Goal: Task Accomplishment & Management: Use online tool/utility

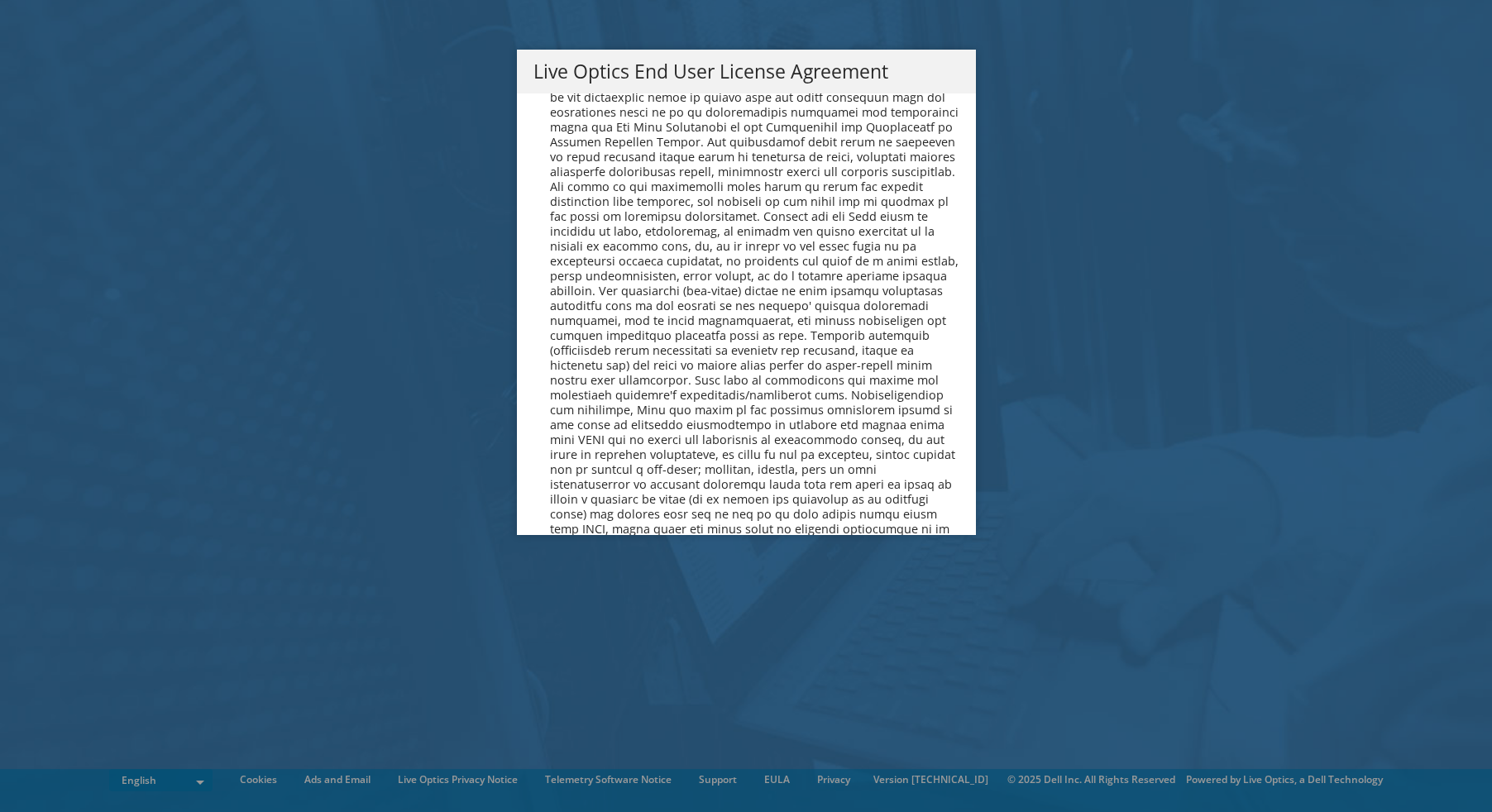
scroll to position [6252, 0]
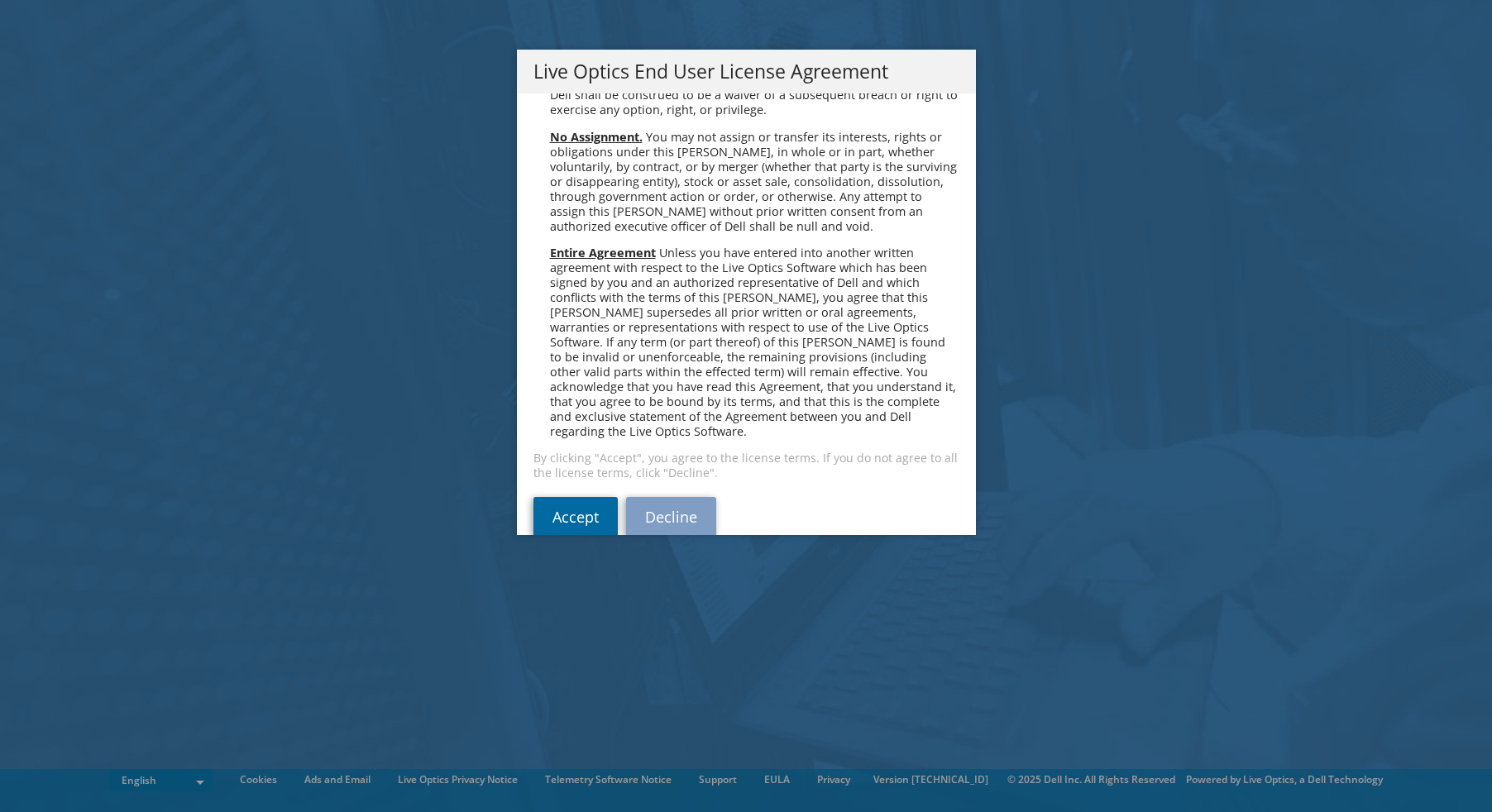
click at [561, 497] on link "Accept" at bounding box center [575, 516] width 84 height 39
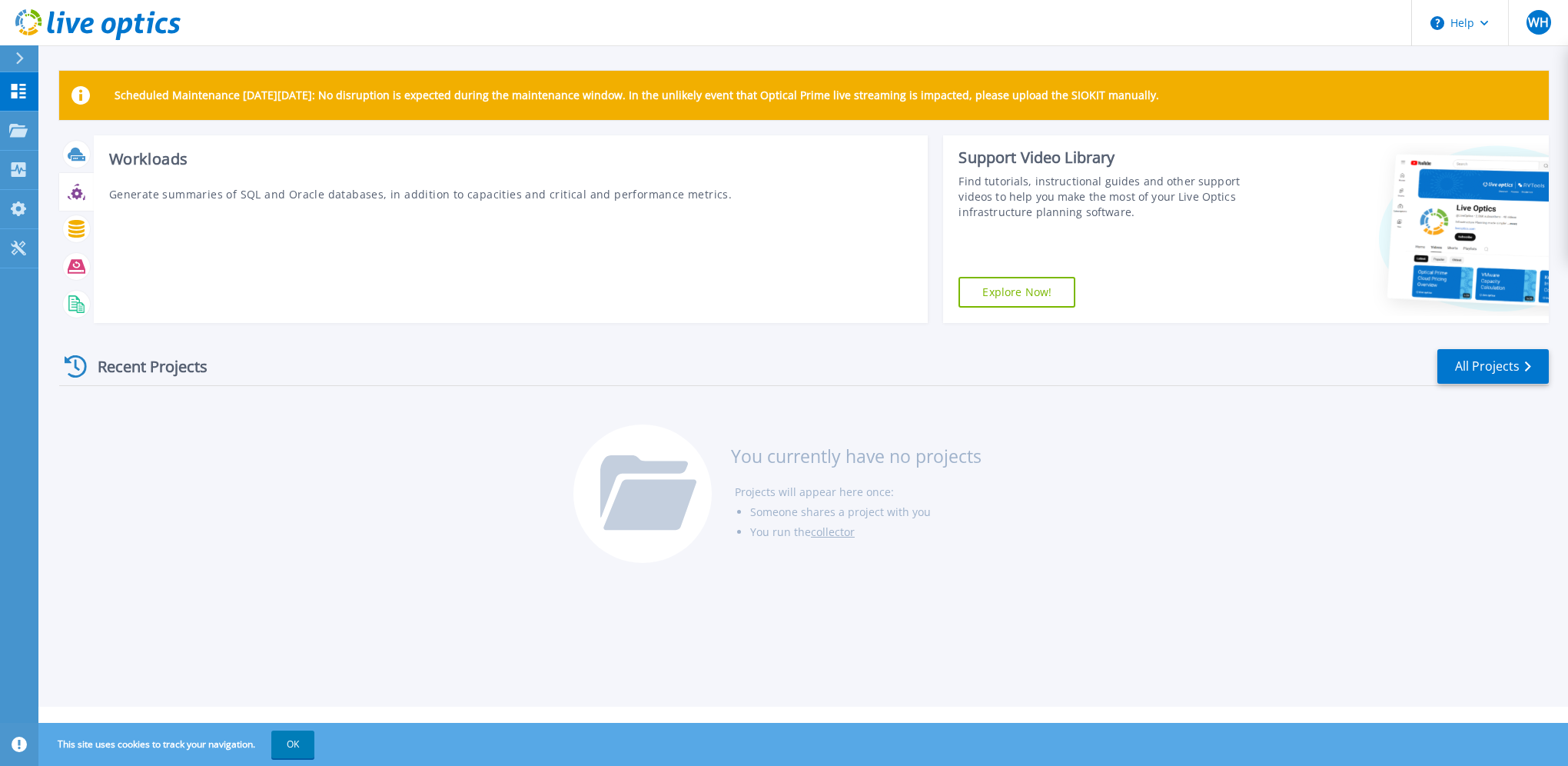
click at [77, 193] on icon at bounding box center [77, 192] width 18 height 18
click at [148, 178] on div "Workloads Generate summaries of SQL and Oracle databases, in addition to capaci…" at bounding box center [511, 229] width 835 height 187
click at [148, 153] on h3 "Workloads" at bounding box center [511, 159] width 804 height 17
click at [150, 190] on p "Generate summaries of SQL and Oracle databases, in addition to capacities and c…" at bounding box center [511, 194] width 804 height 16
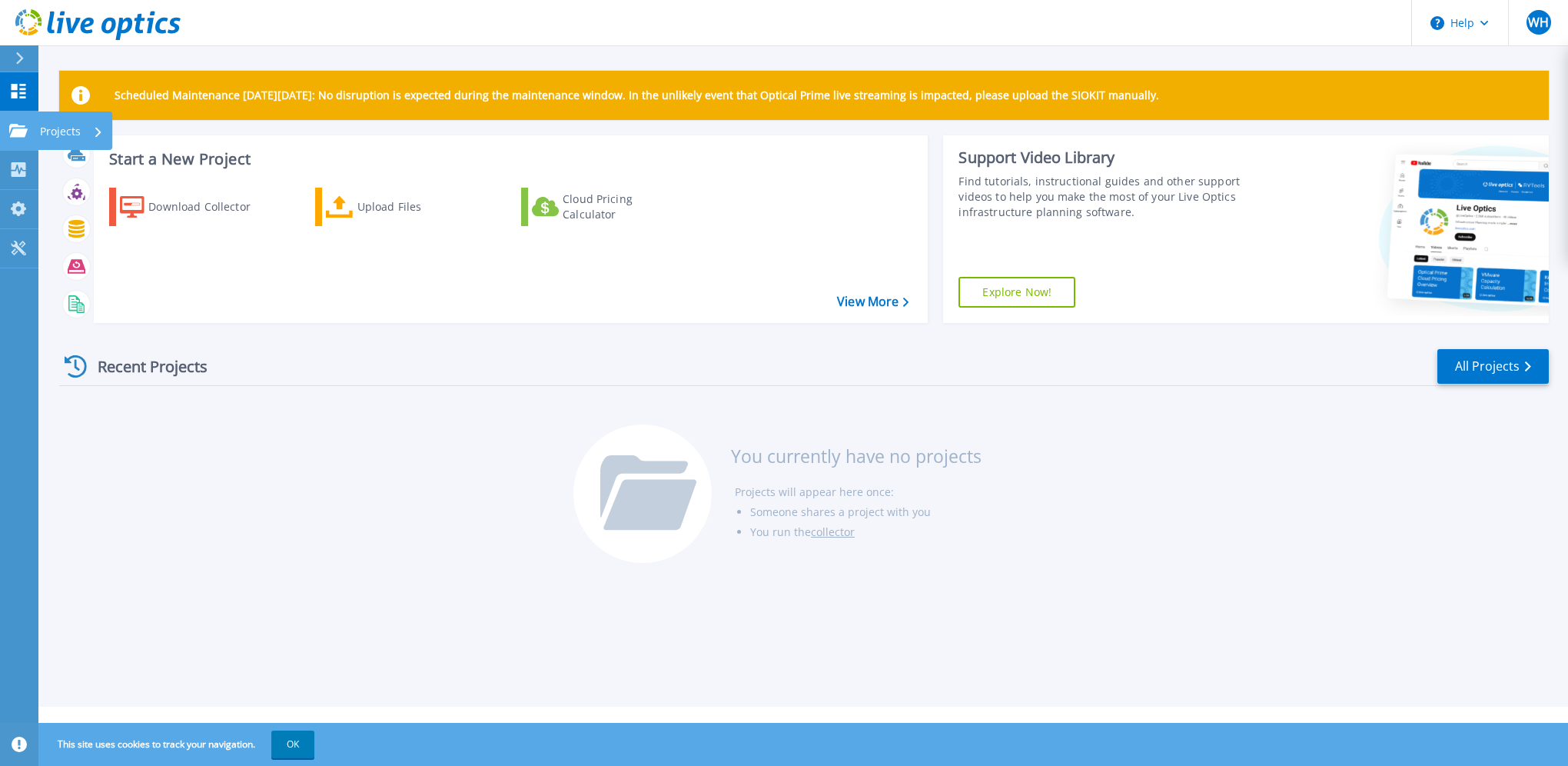
click at [74, 136] on p "Projects" at bounding box center [61, 131] width 41 height 40
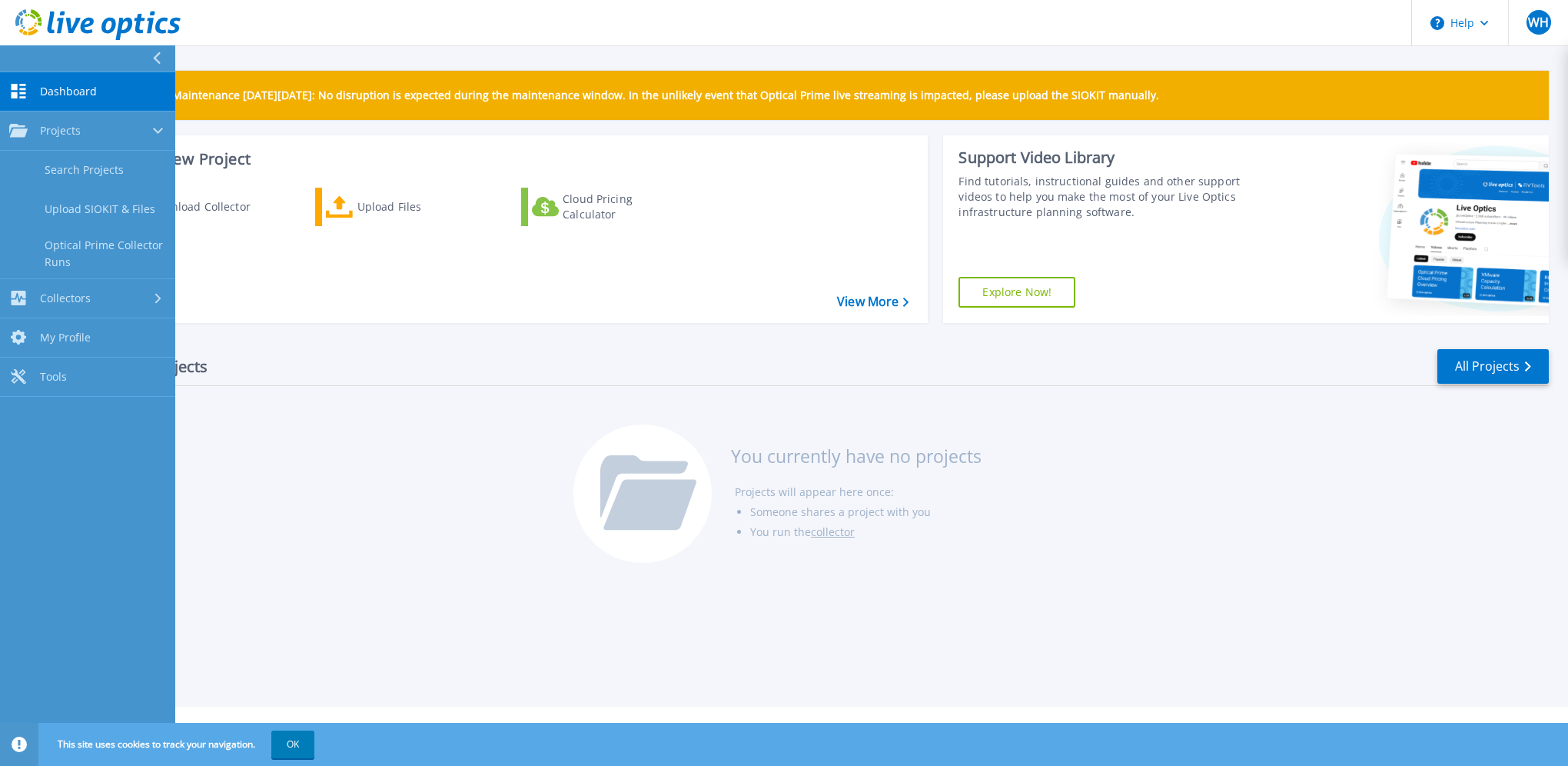
click at [349, 439] on div "Recent Projects All Projects You currently have no projects Projects will appea…" at bounding box center [803, 457] width 1490 height 243
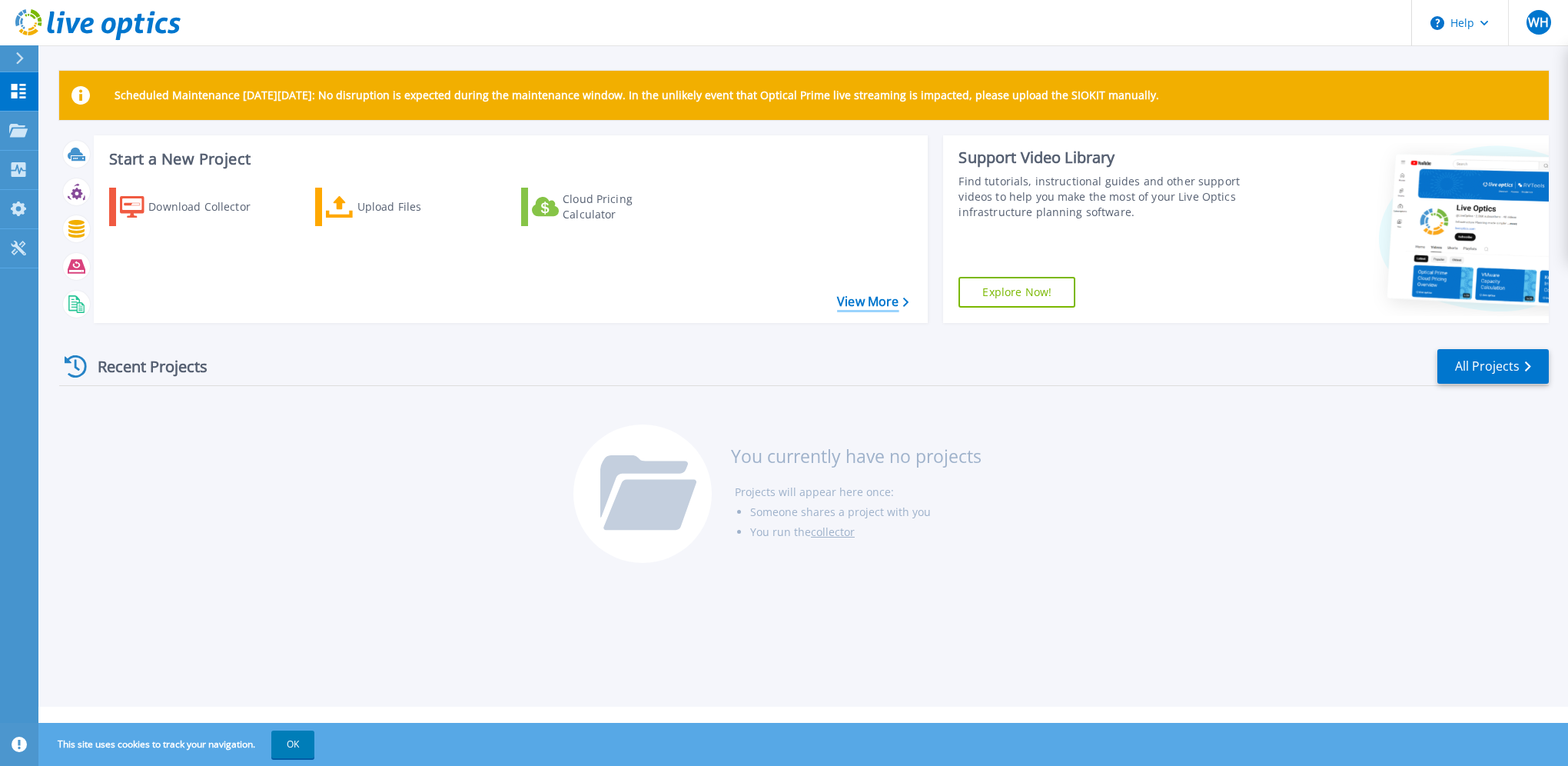
click at [883, 302] on link "View More" at bounding box center [873, 301] width 71 height 14
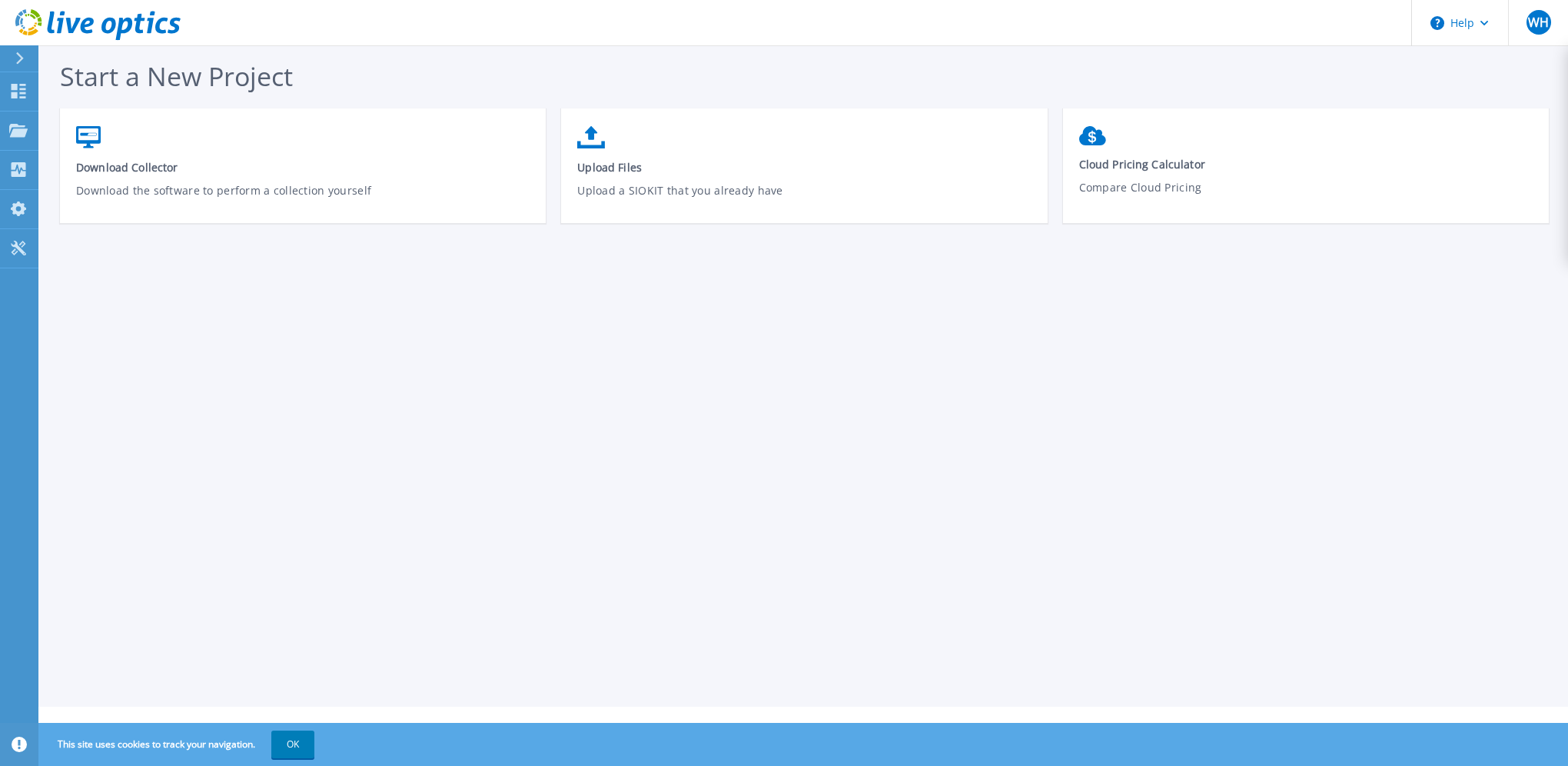
click at [19, 59] on icon at bounding box center [19, 59] width 8 height 12
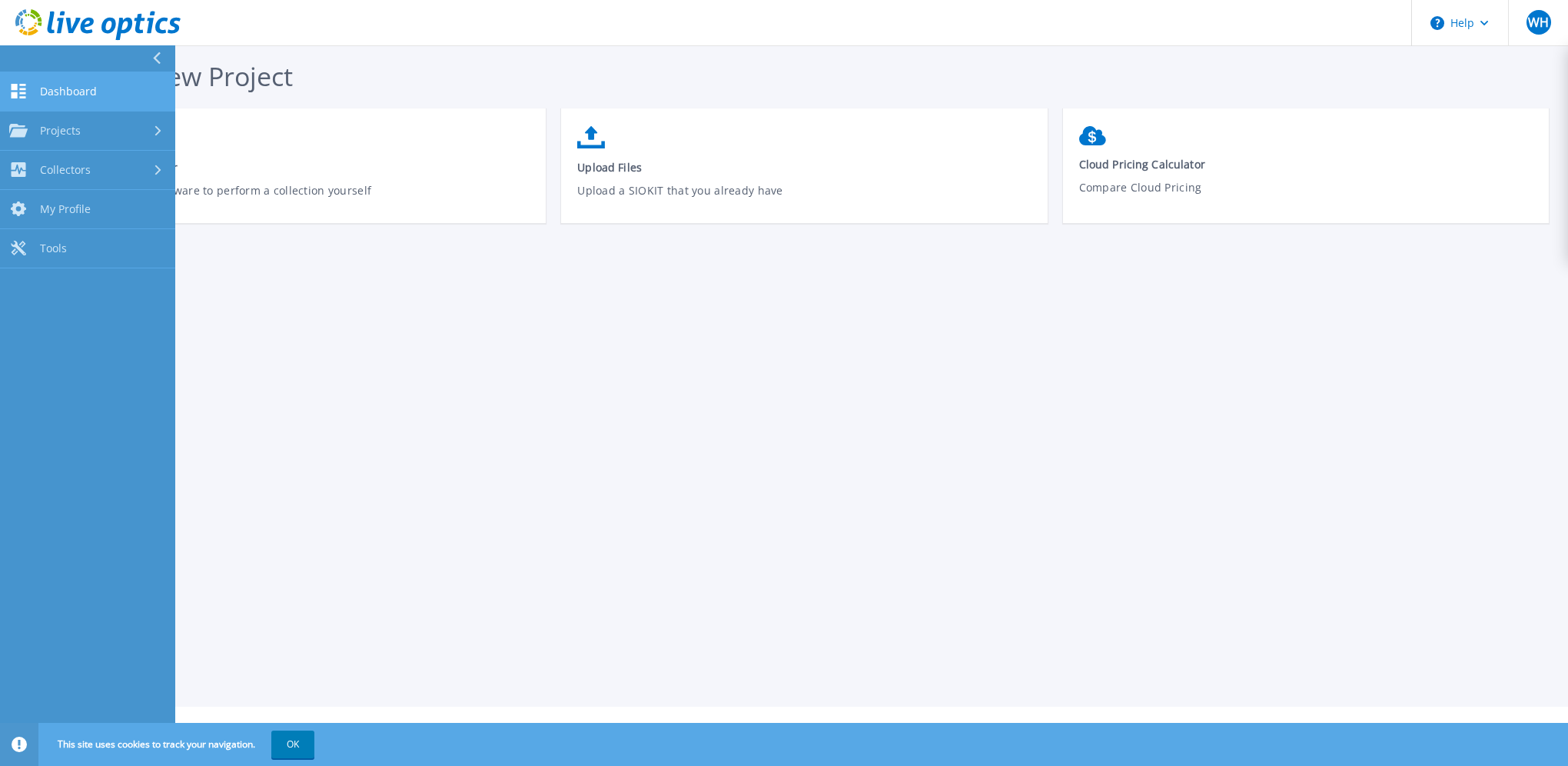
click at [78, 98] on link "Dashboard Dashboard" at bounding box center [87, 92] width 176 height 39
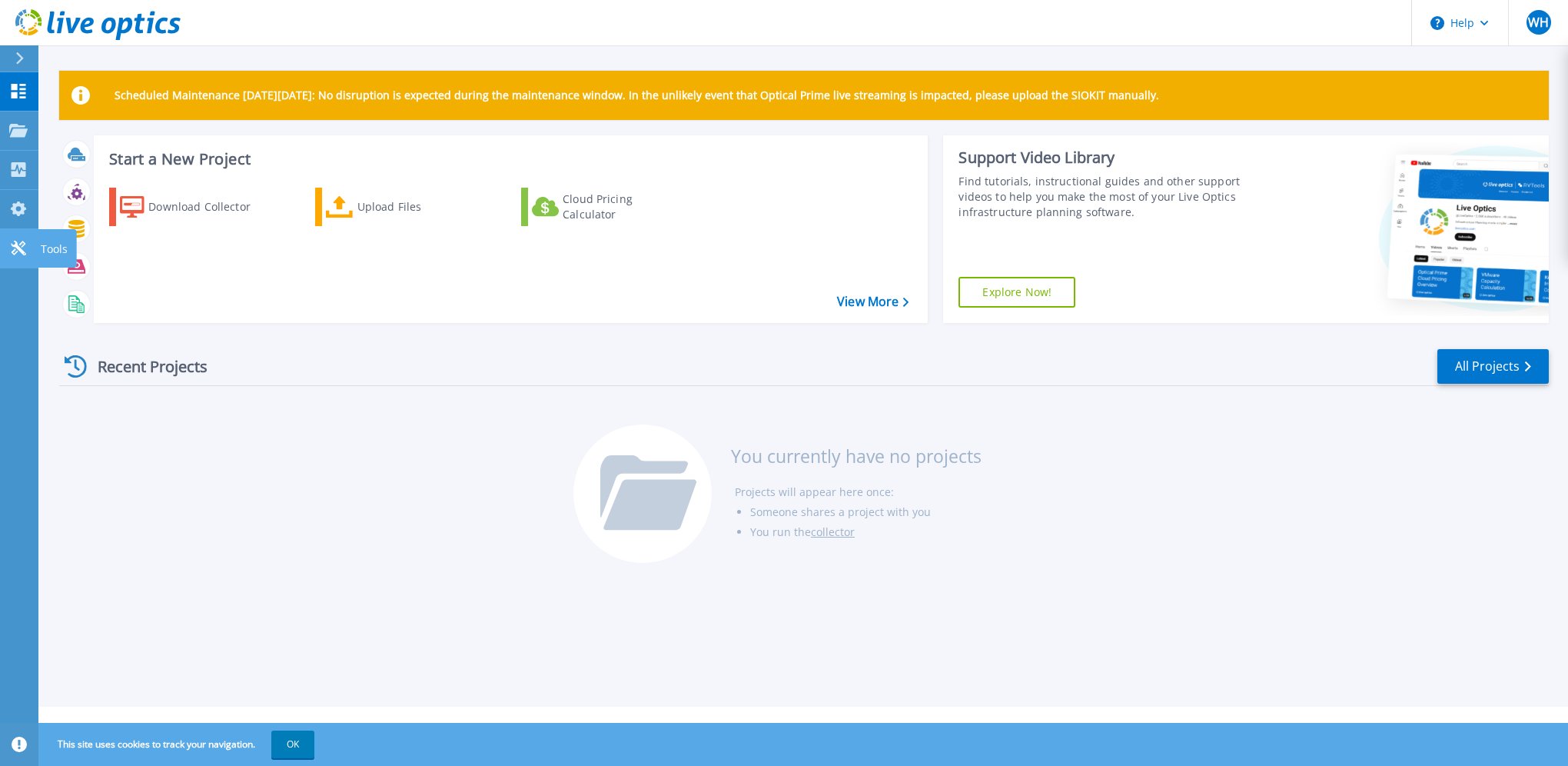
click at [8, 249] on link "Tools Tools" at bounding box center [19, 249] width 38 height 39
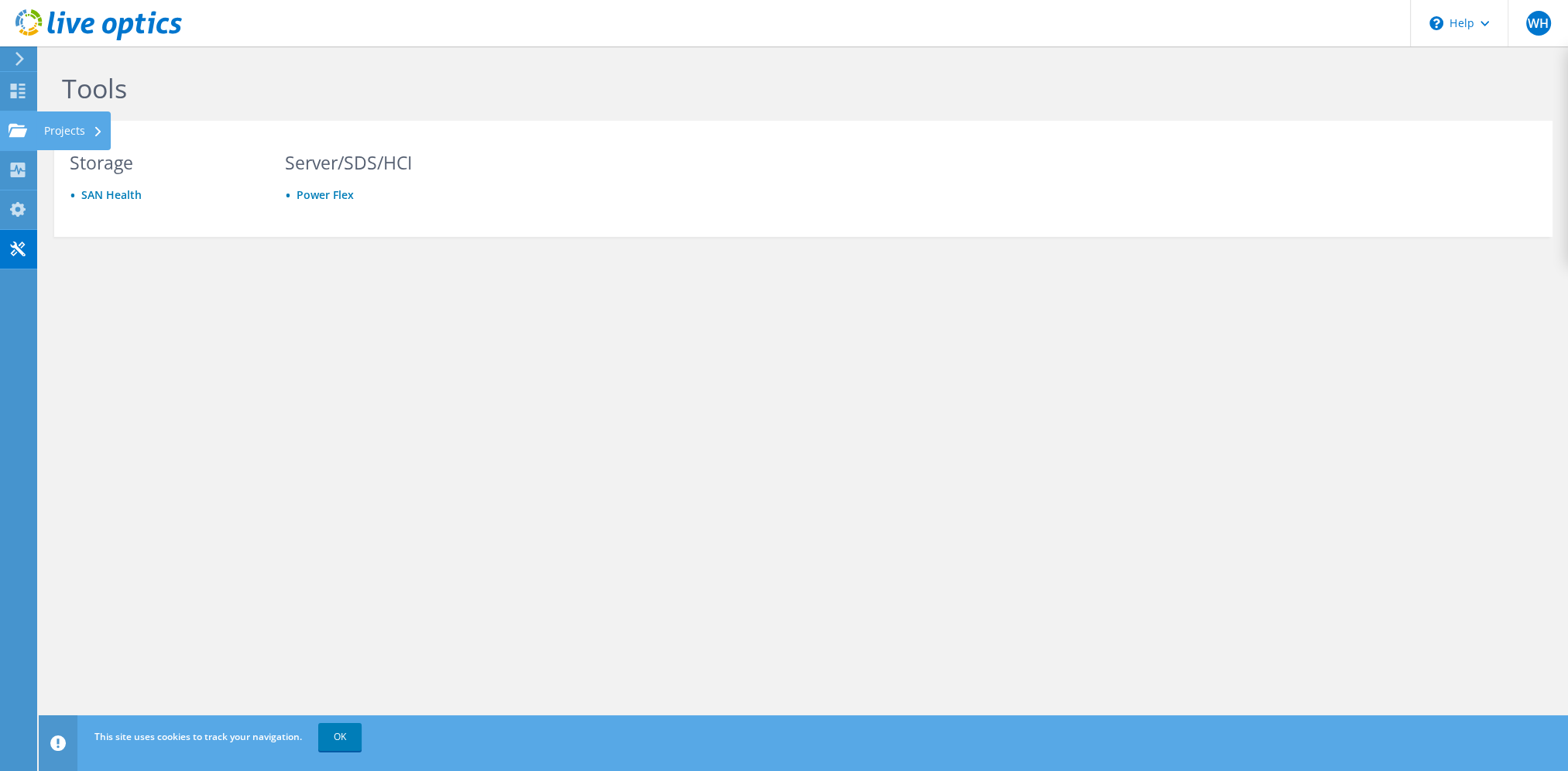
click at [84, 139] on div "Projects" at bounding box center [74, 130] width 75 height 39
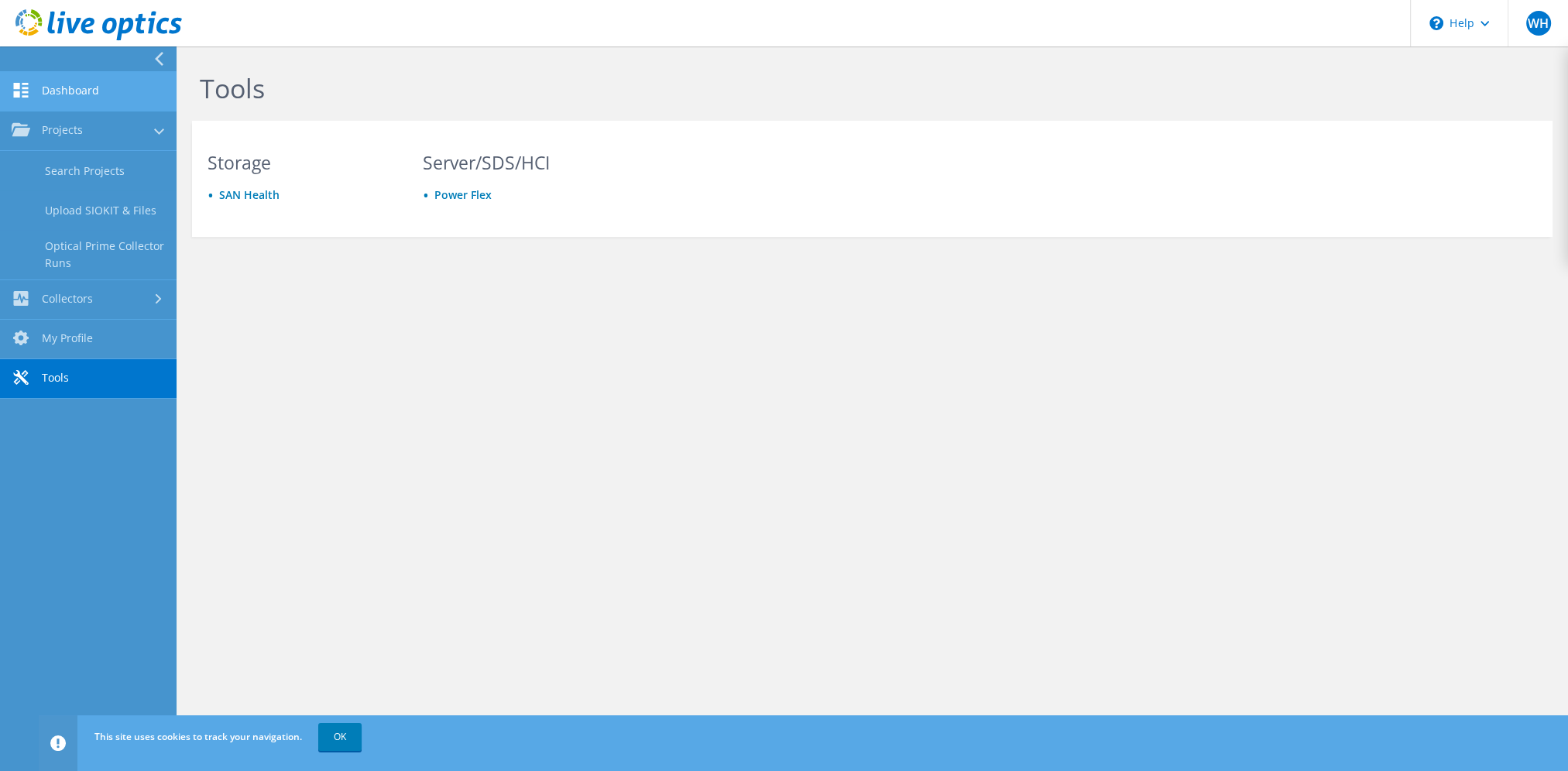
click at [84, 95] on link "Dashboard" at bounding box center [88, 92] width 177 height 39
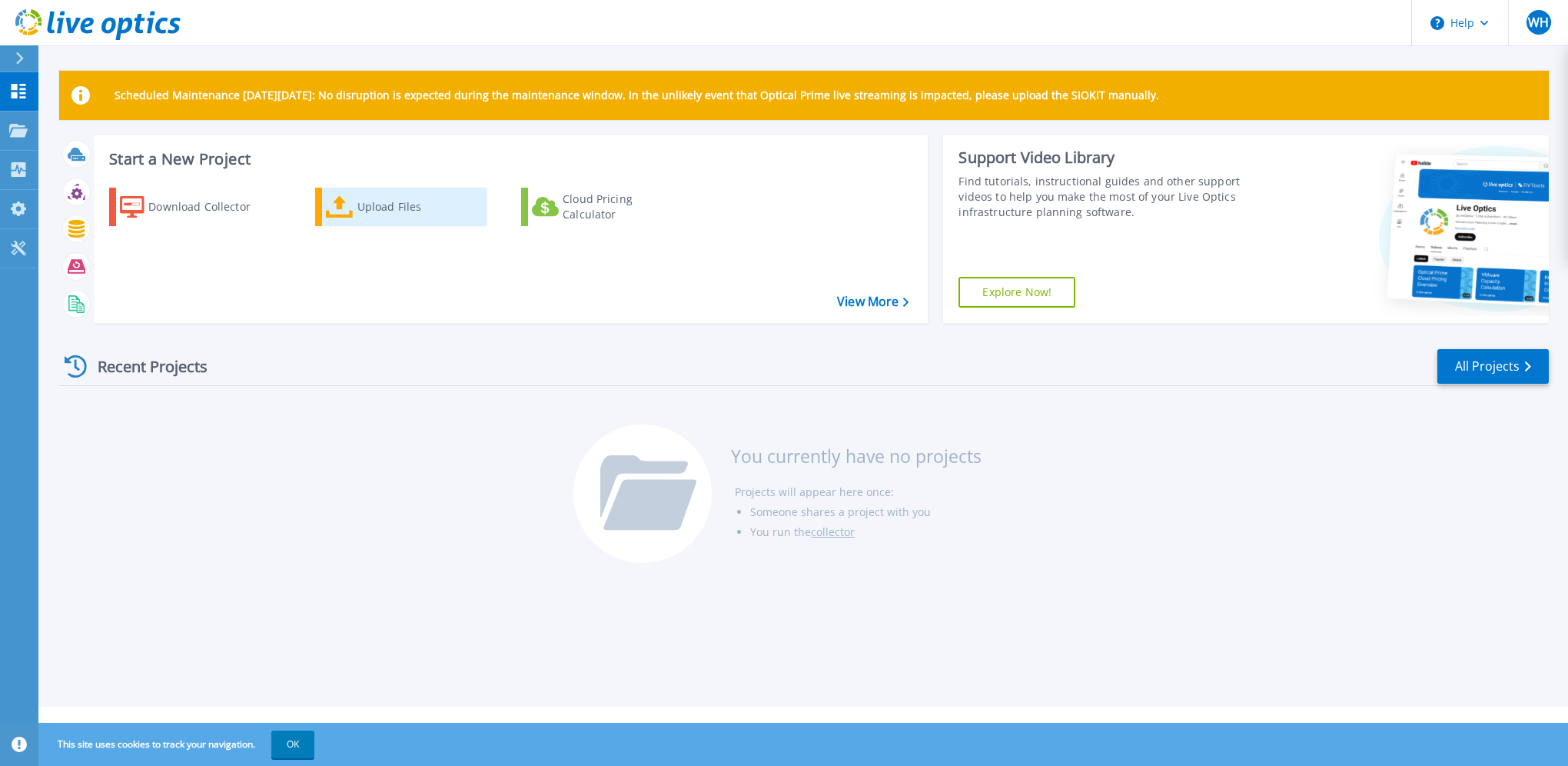
click at [409, 204] on div "Upload Files" at bounding box center [419, 207] width 123 height 30
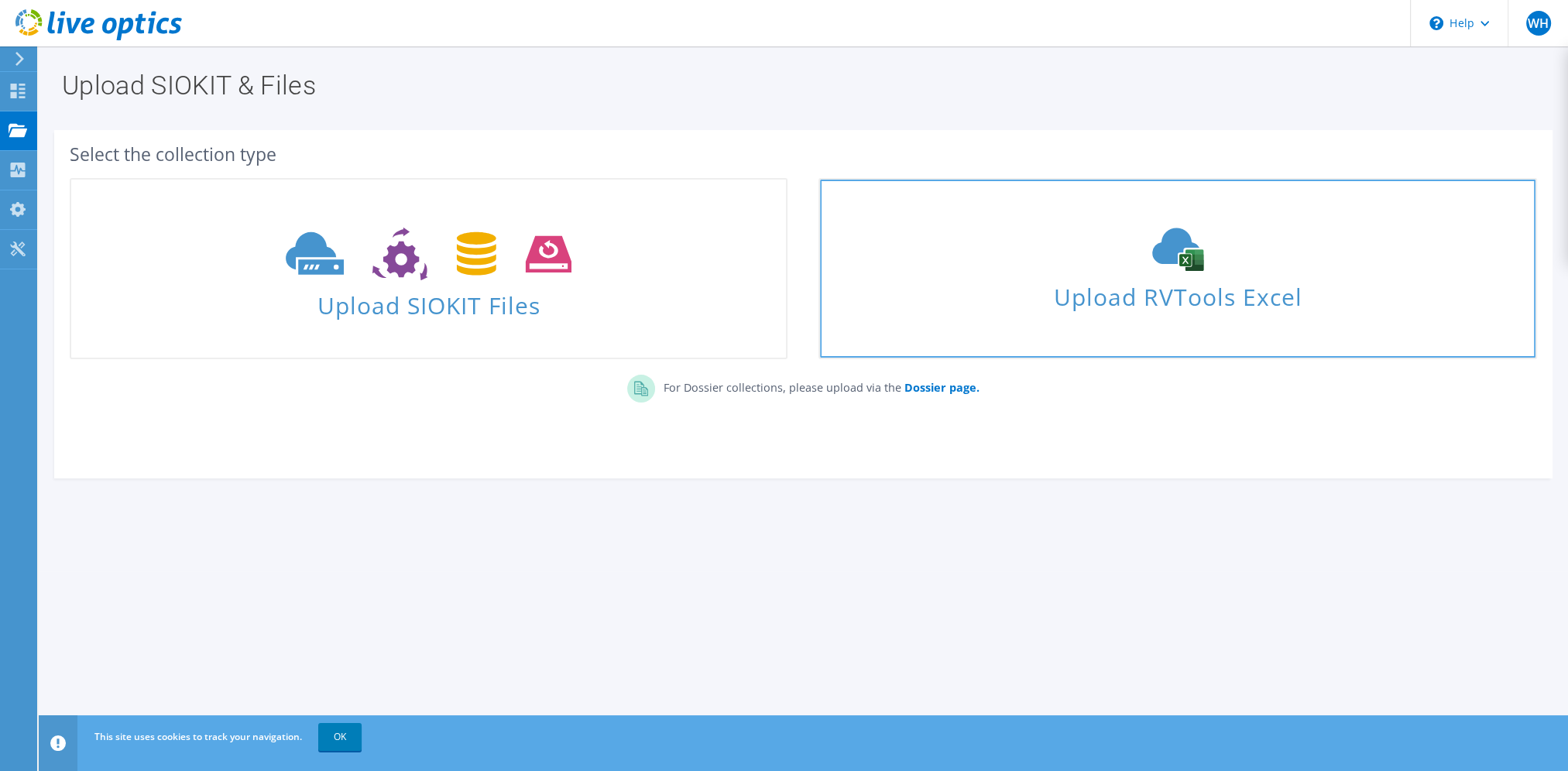
click at [1185, 268] on use at bounding box center [1177, 250] width 51 height 43
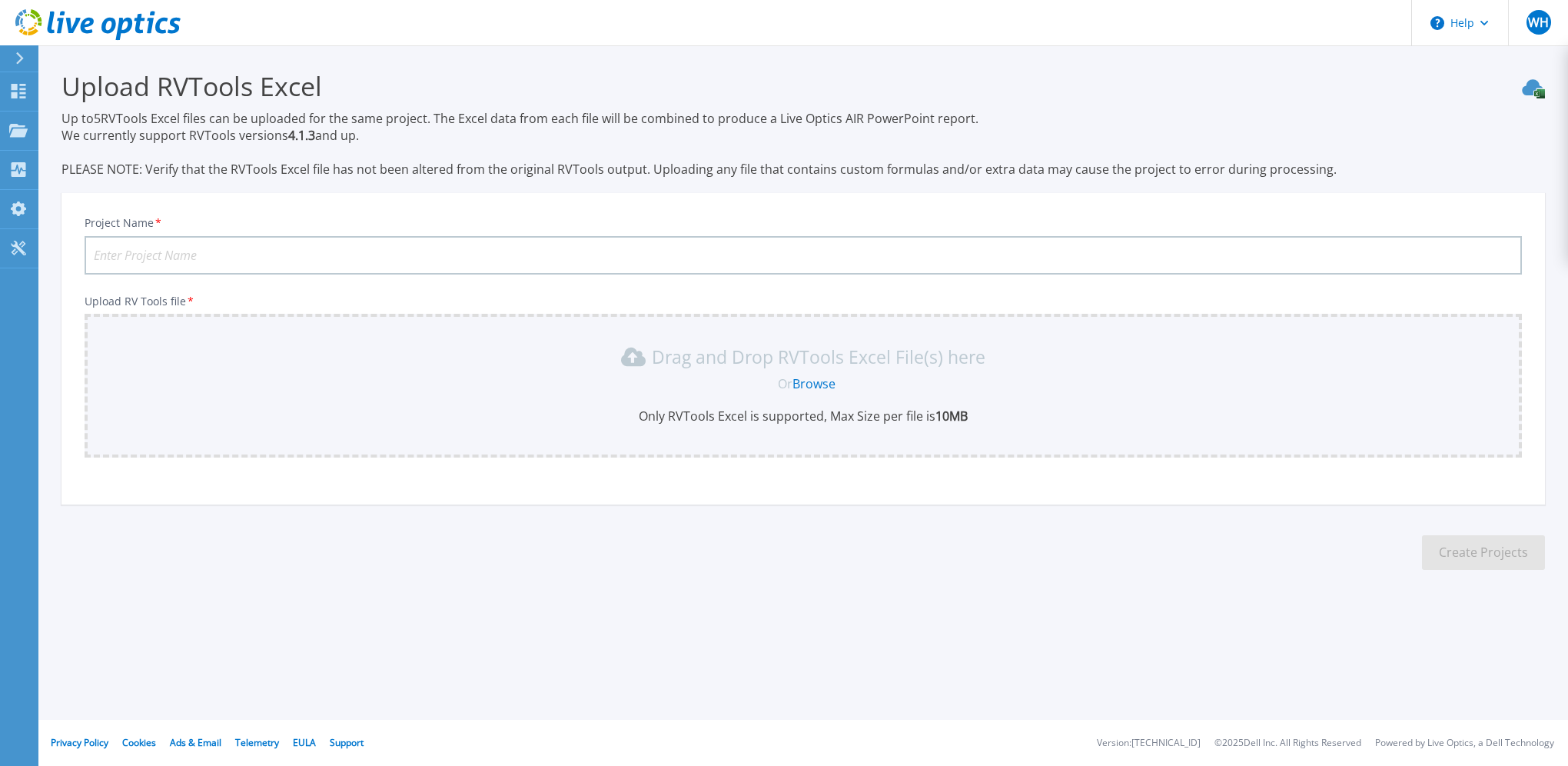
click at [162, 254] on input "Project Name *" at bounding box center [803, 255] width 1438 height 38
type input "SQL"
click at [809, 385] on link "Browse" at bounding box center [814, 383] width 43 height 17
